Goal: Transaction & Acquisition: Purchase product/service

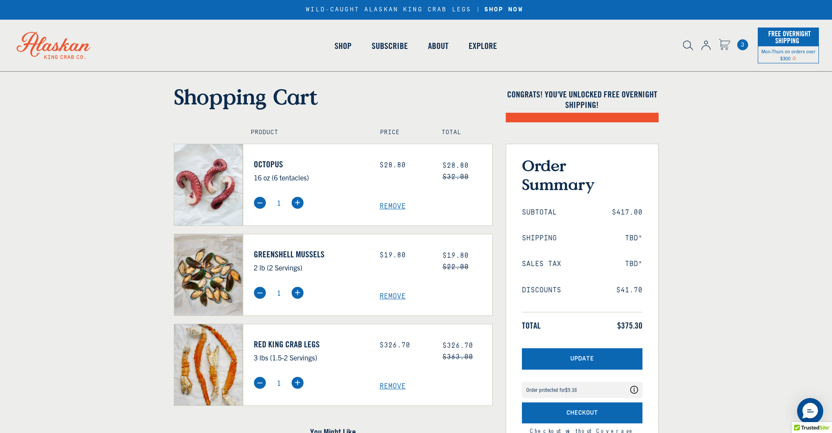
scroll to position [131, 0]
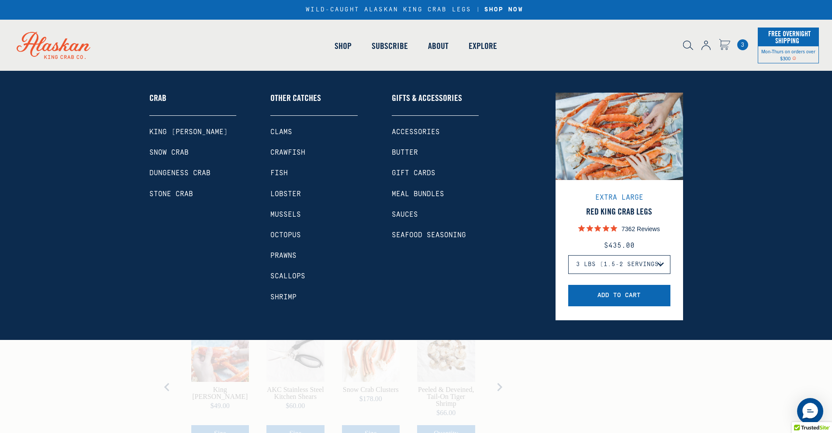
click at [337, 47] on link "Shop" at bounding box center [343, 46] width 37 height 50
click at [184, 131] on link "King [PERSON_NAME]" at bounding box center [192, 132] width 87 height 8
click at [184, 132] on link "King [PERSON_NAME]" at bounding box center [192, 132] width 87 height 8
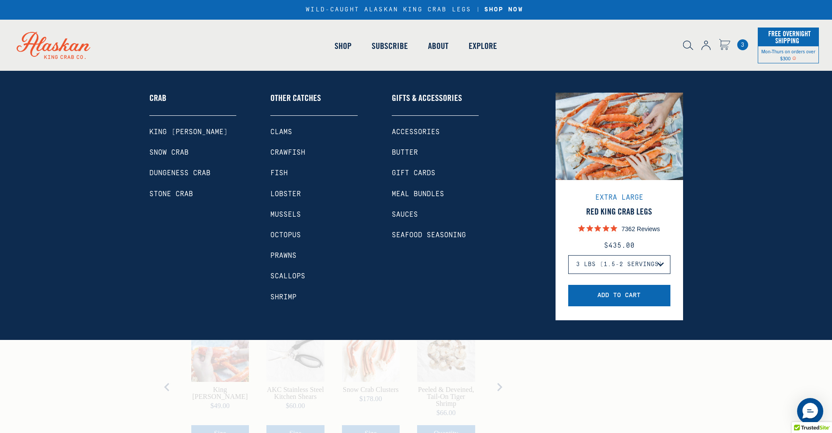
click at [180, 129] on link "King [PERSON_NAME]" at bounding box center [192, 132] width 87 height 8
click at [180, 130] on link "King [PERSON_NAME]" at bounding box center [192, 132] width 87 height 8
